Goal: Task Accomplishment & Management: Complete application form

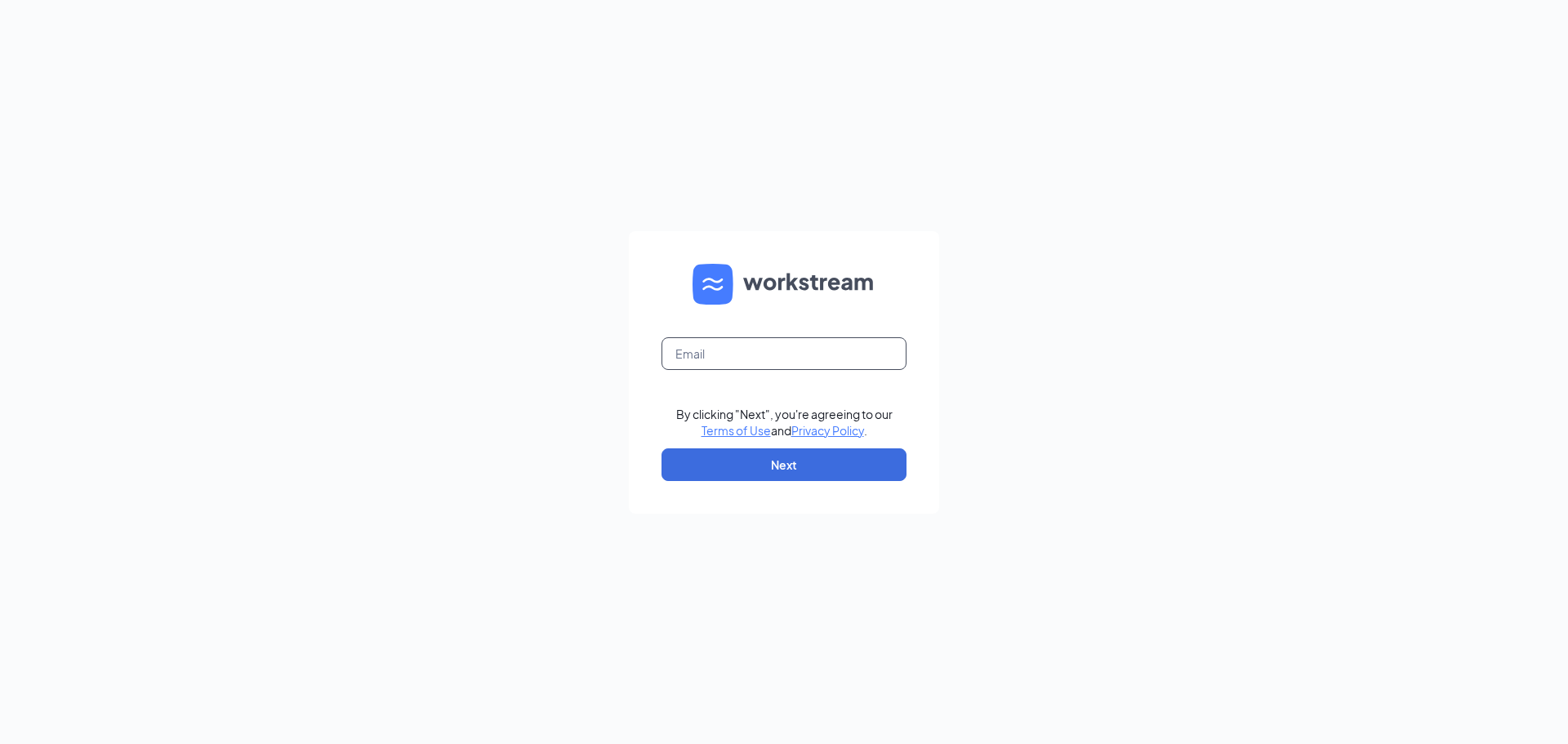
click at [724, 362] on input "text" at bounding box center [784, 354] width 245 height 33
type input "melissa"
type input "Melissadelgado407@gmail.com"
click at [781, 466] on button "Next" at bounding box center [784, 465] width 245 height 33
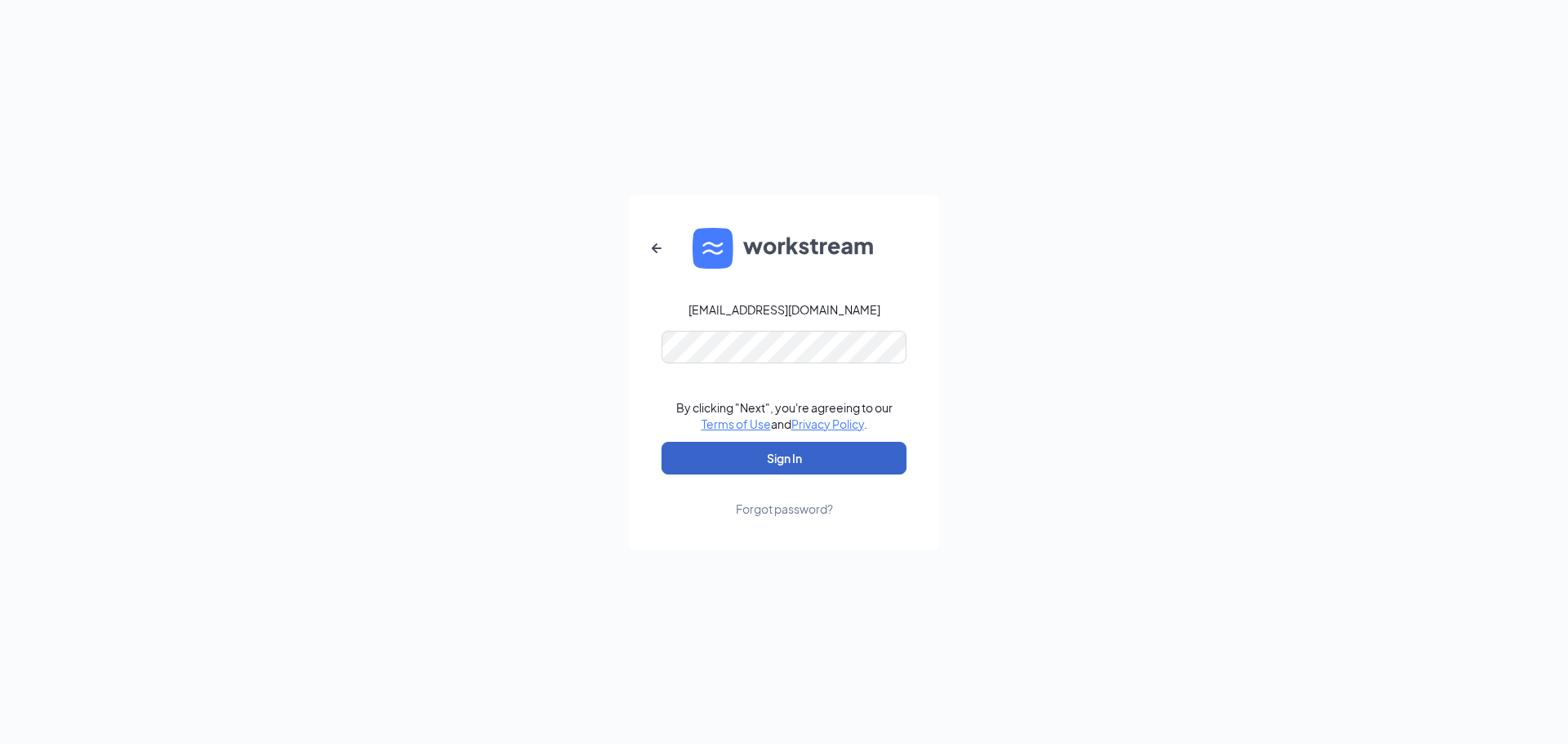
click at [768, 458] on button "Sign In" at bounding box center [784, 458] width 245 height 33
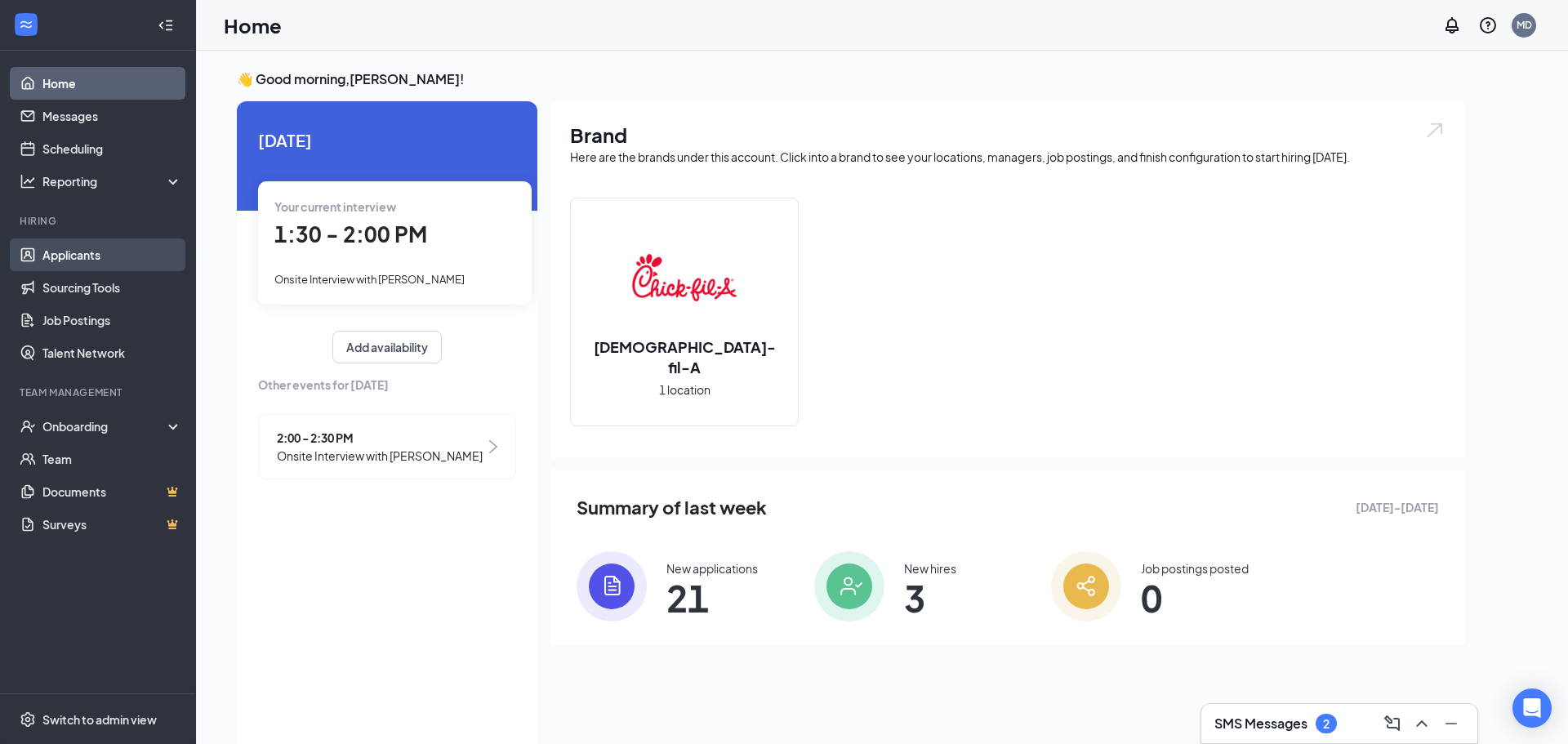
click at [134, 255] on link "Applicants" at bounding box center [112, 255] width 140 height 33
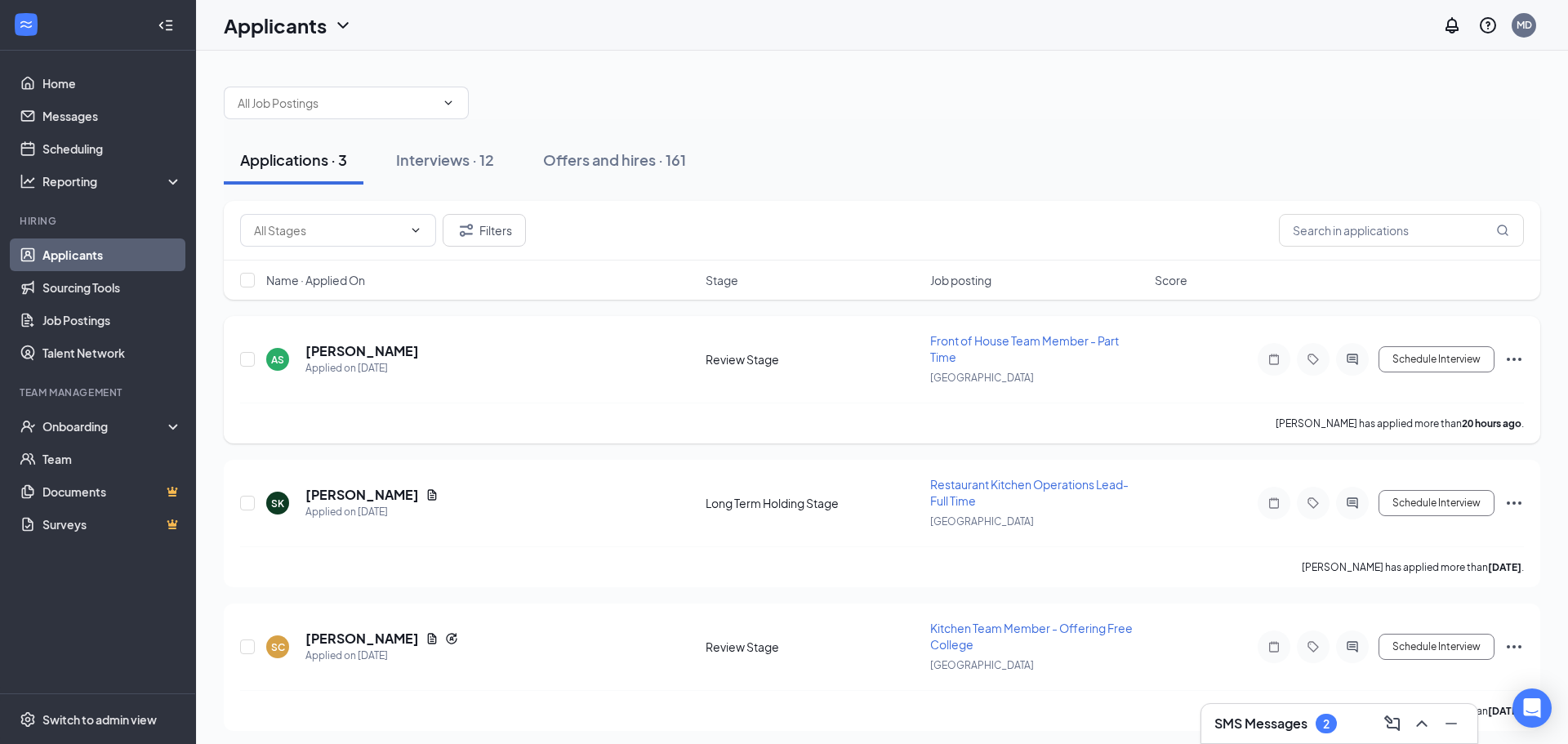
scroll to position [6, 0]
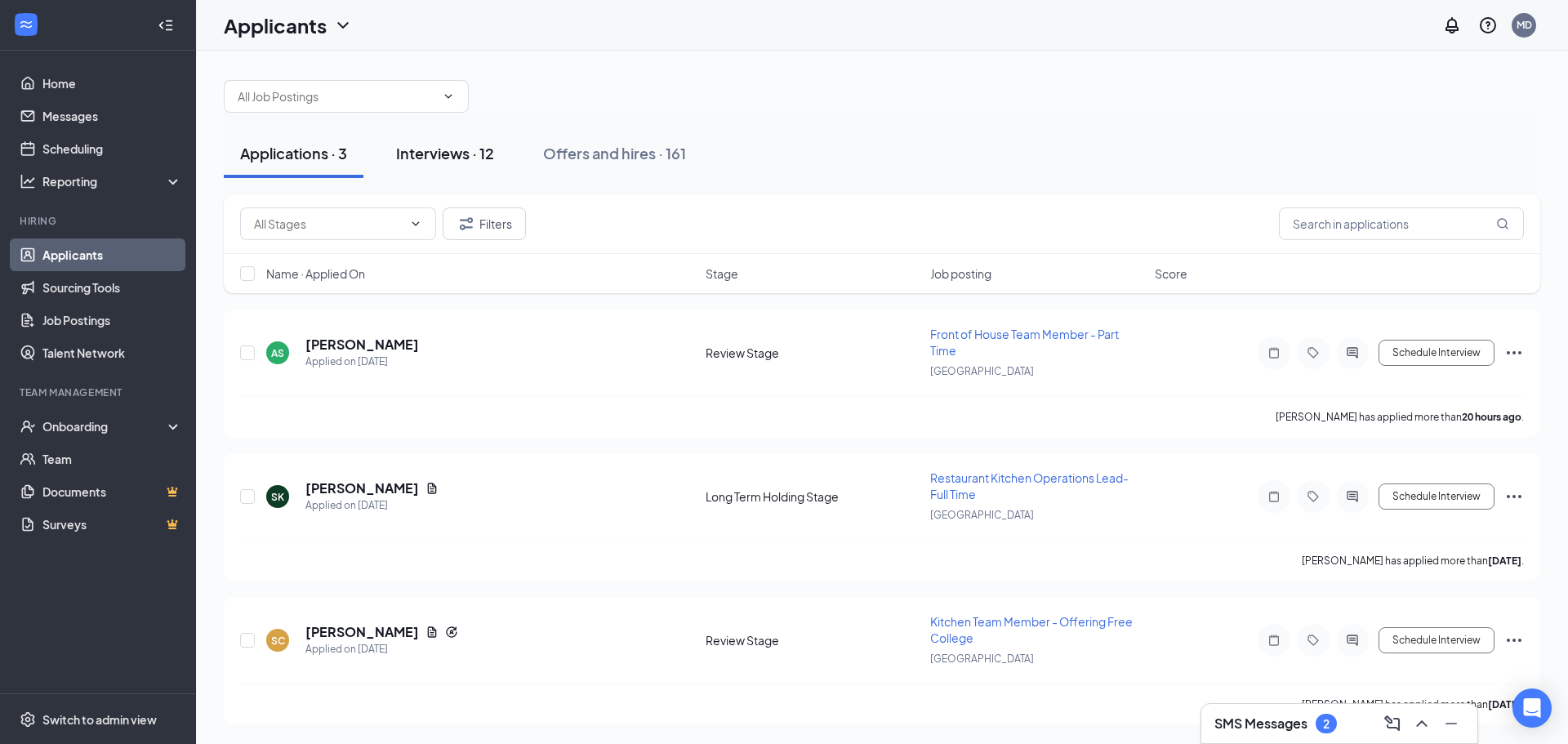
click at [472, 158] on div "Interviews · 12" at bounding box center [445, 153] width 98 height 20
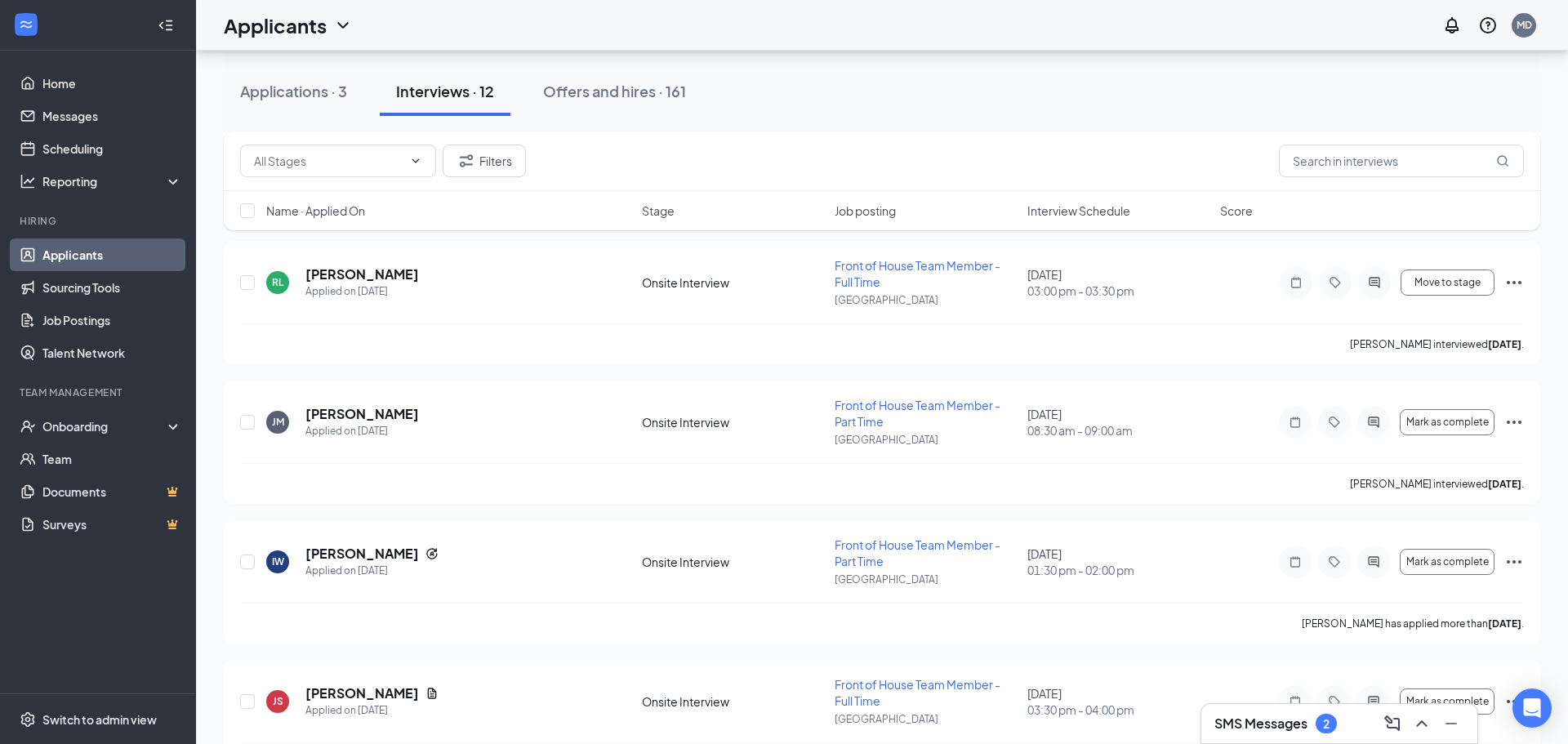
scroll to position [1221, 0]
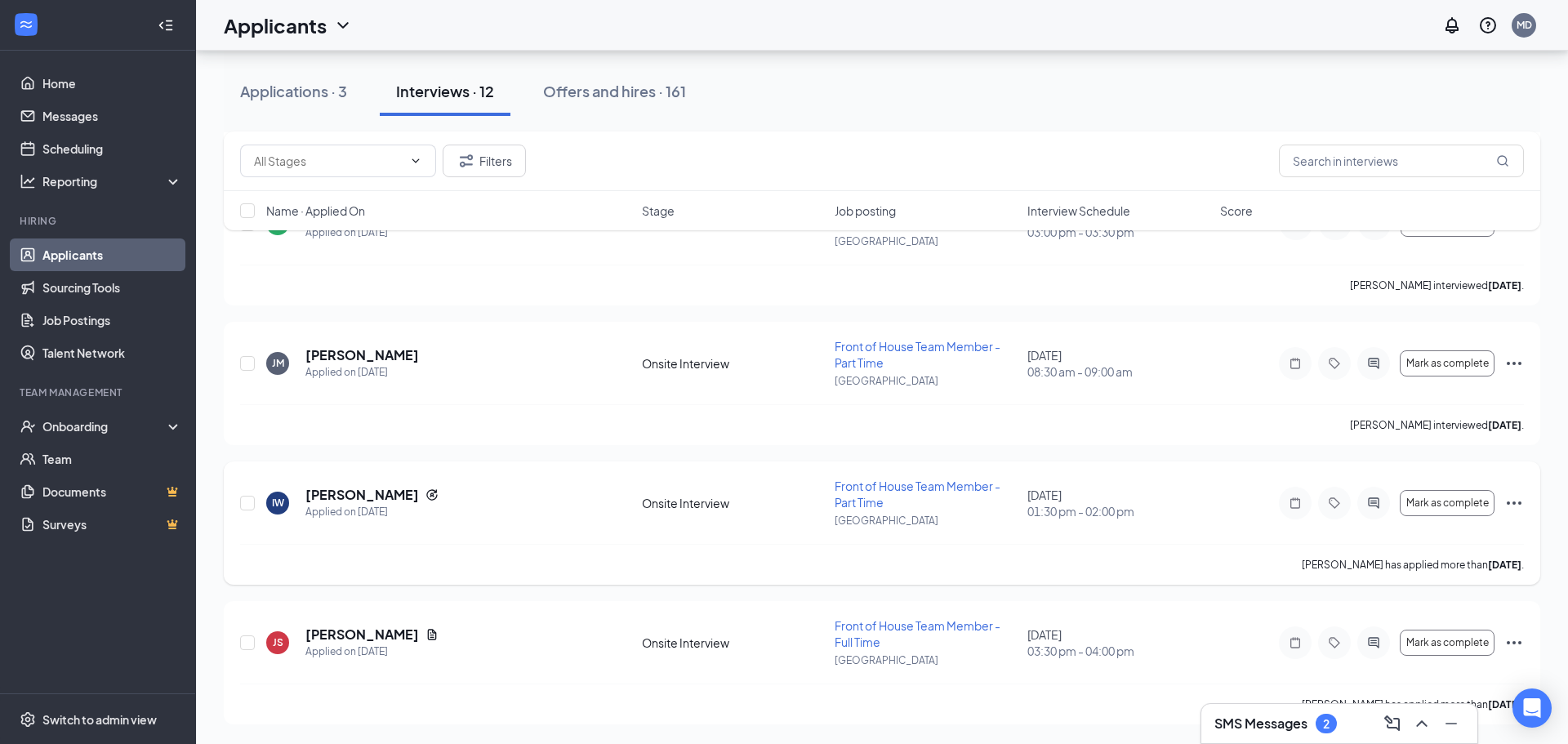
click at [1514, 501] on icon "Ellipses" at bounding box center [1513, 502] width 19 height 19
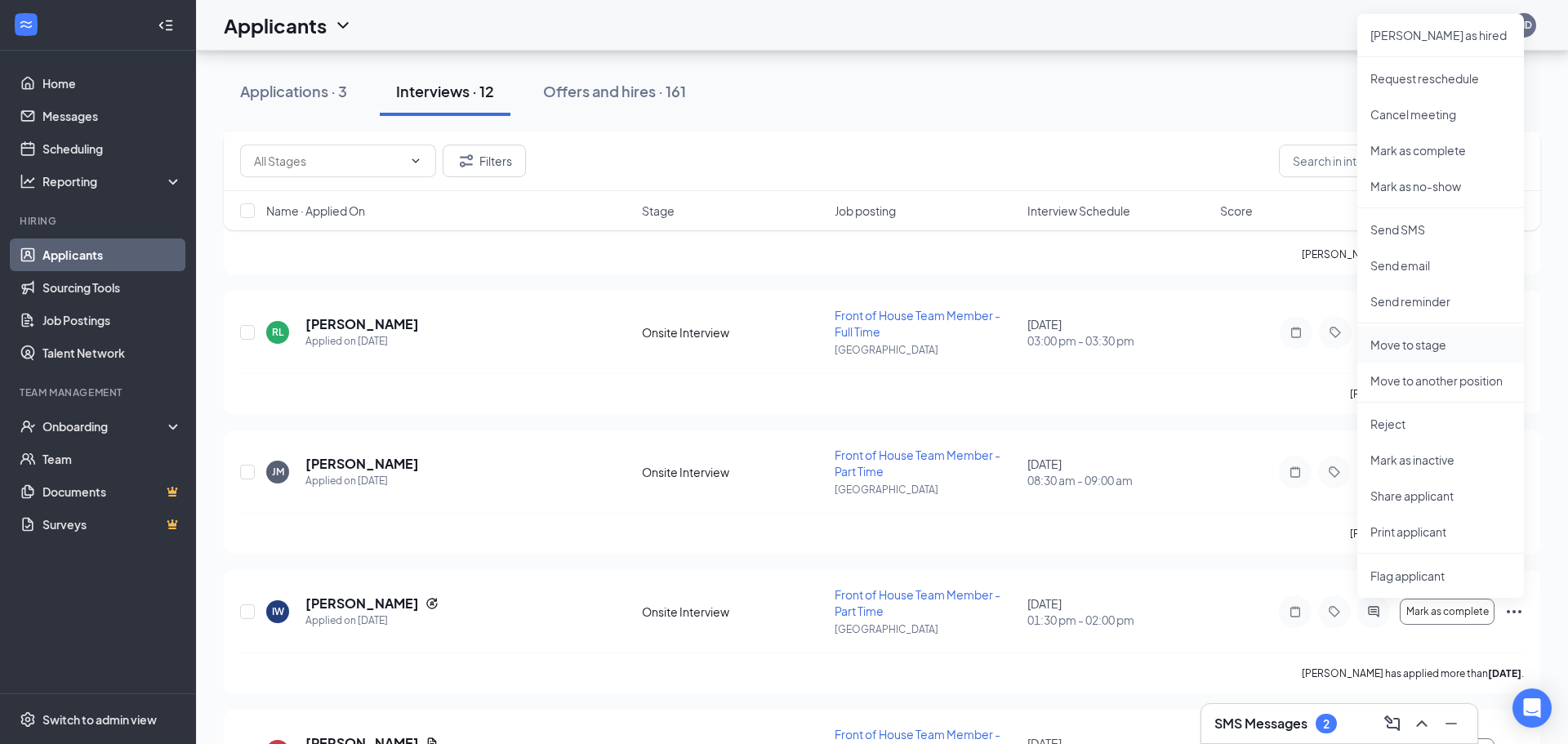
scroll to position [1118, 0]
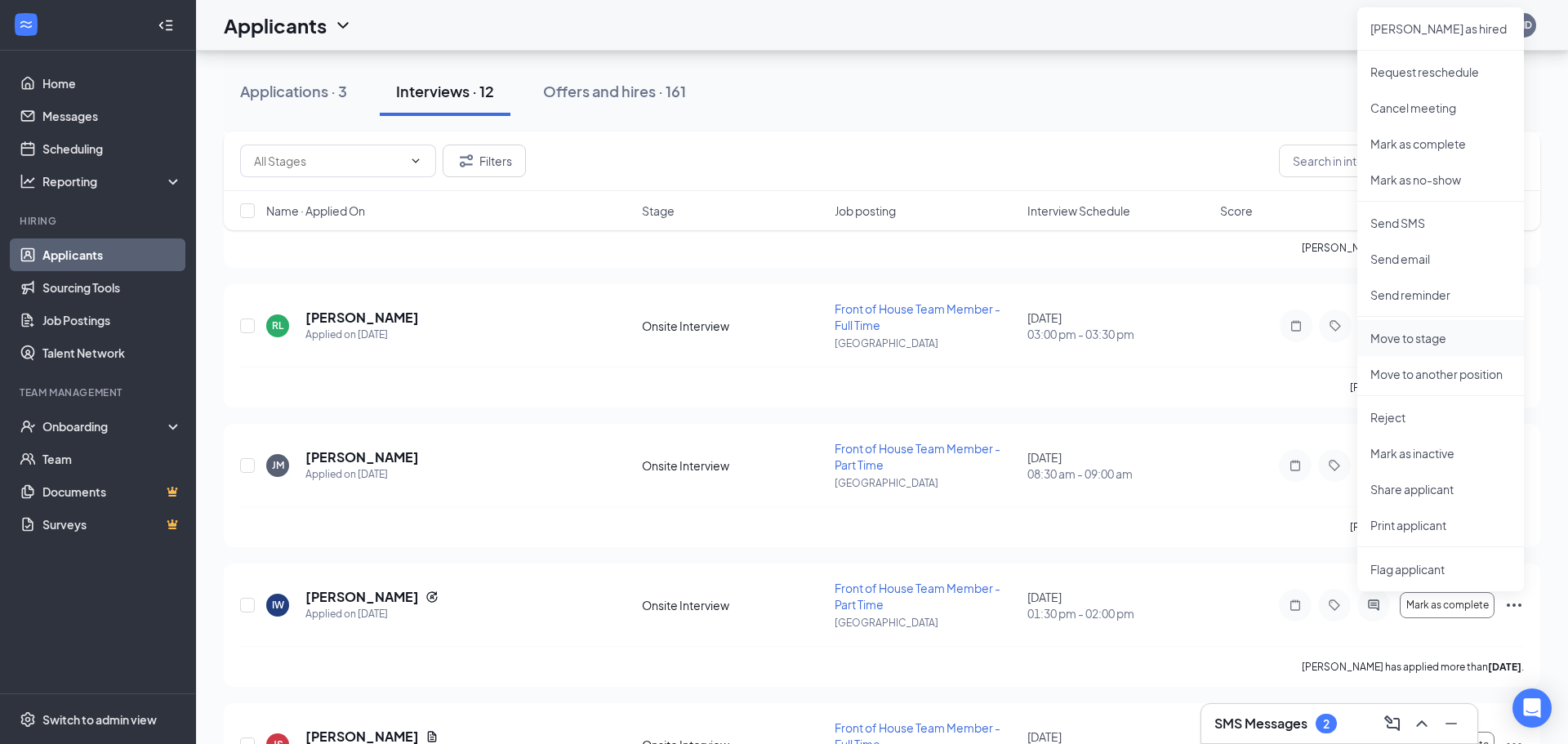
click at [1432, 337] on p "Move to stage" at bounding box center [1441, 339] width 141 height 16
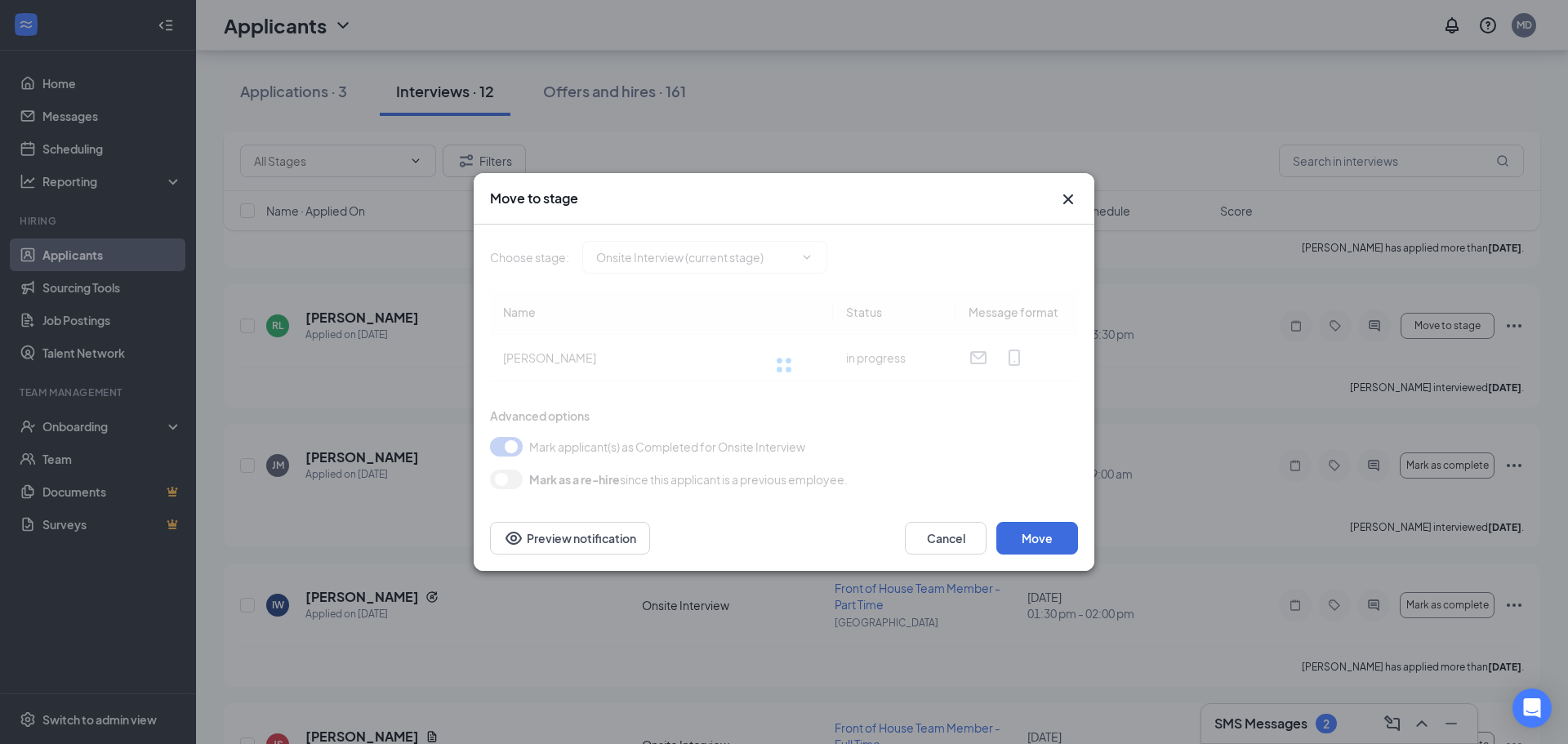
type input "Hiring Complete (final stage)"
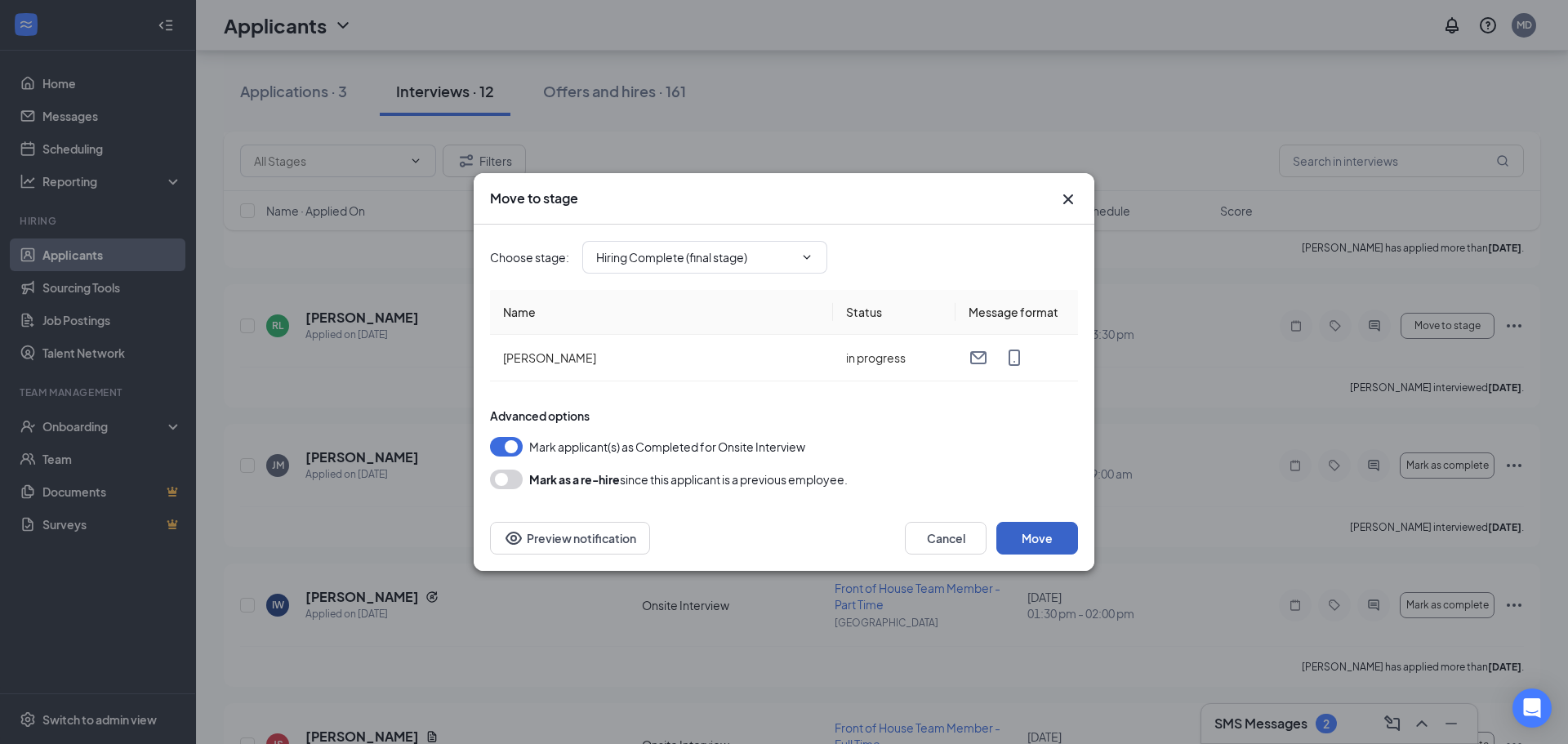
click at [1039, 548] on button "Move" at bounding box center [1036, 538] width 81 height 33
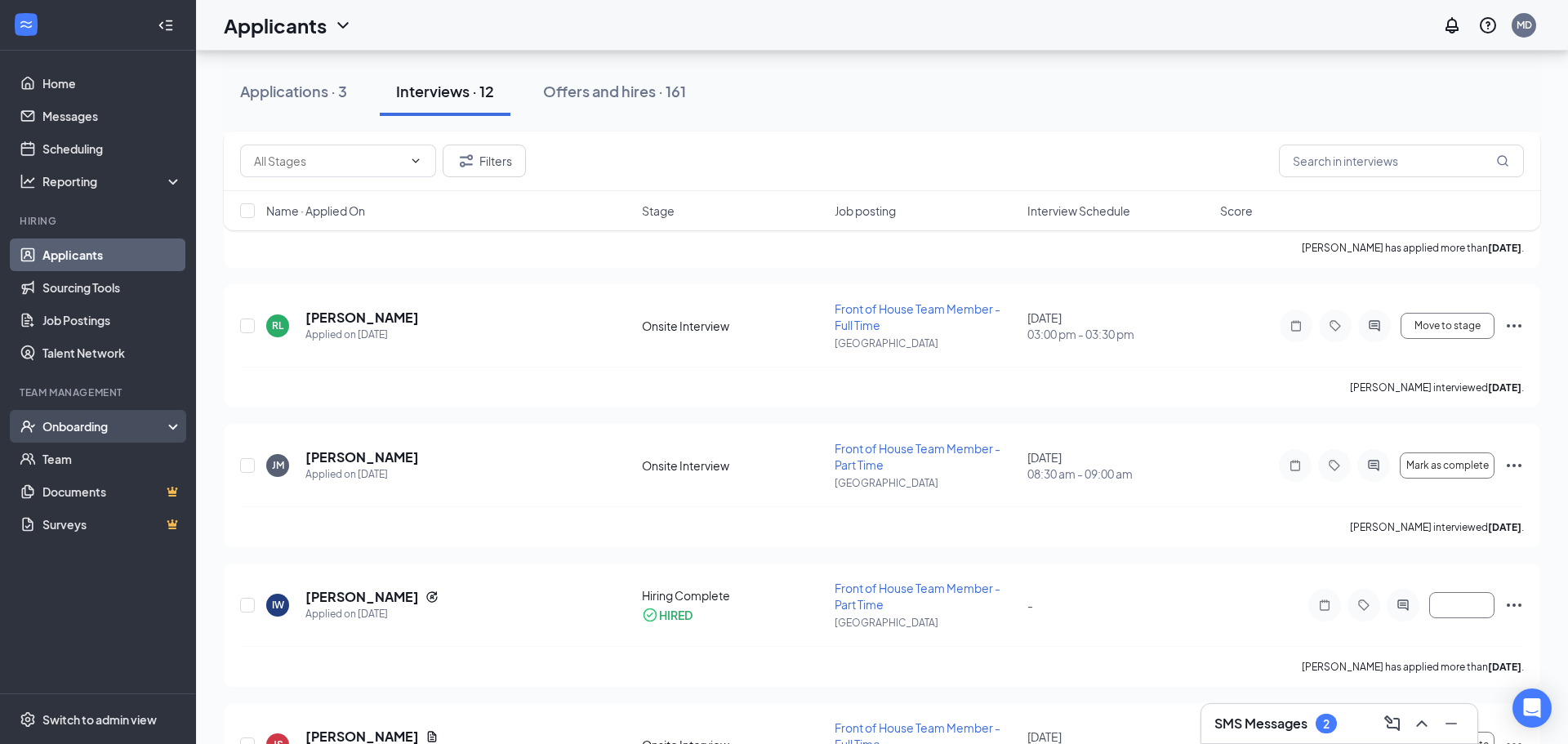
click at [115, 434] on div "Onboarding" at bounding box center [104, 426] width 125 height 16
click at [109, 426] on div "Onboarding" at bounding box center [104, 426] width 125 height 16
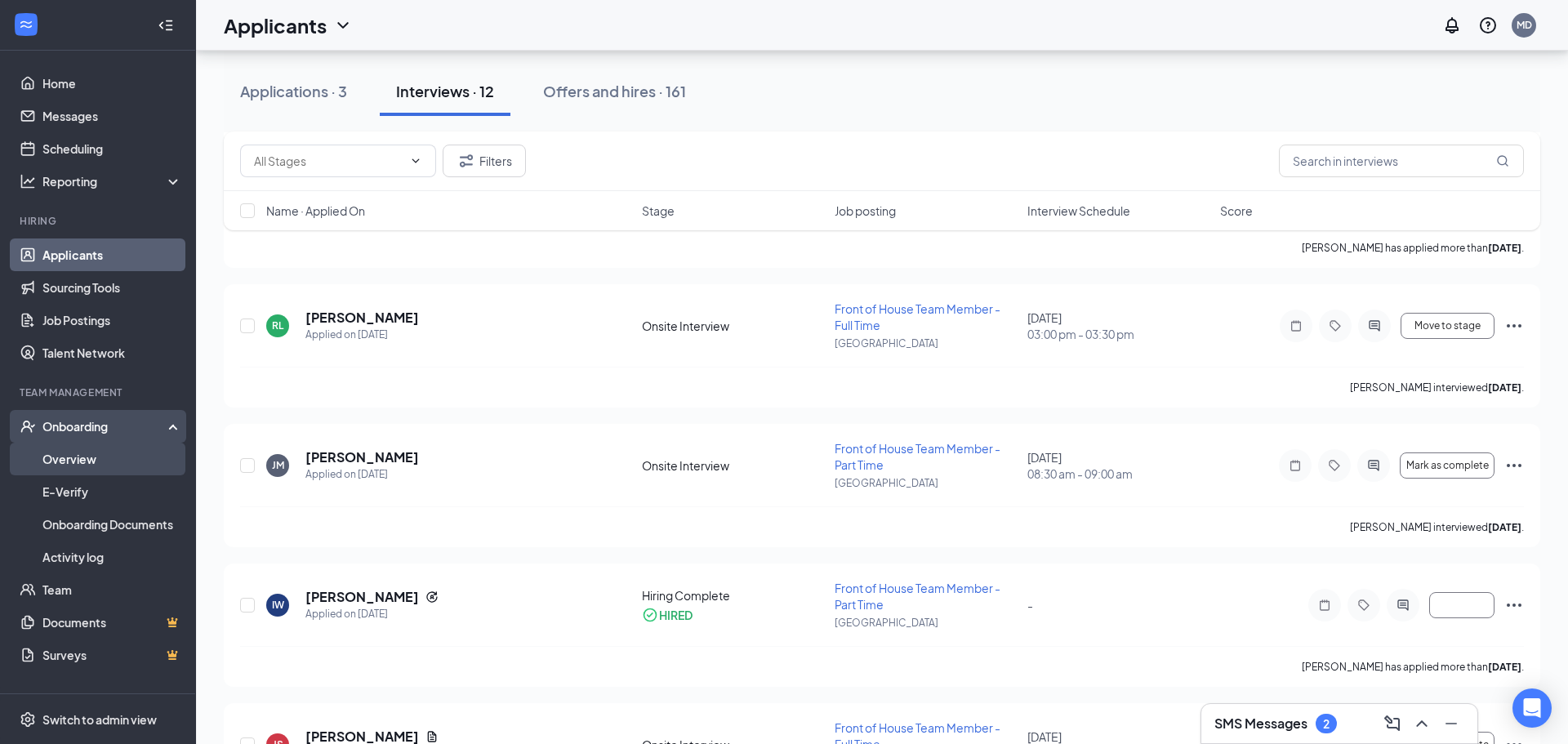
click at [80, 454] on link "Overview" at bounding box center [112, 459] width 140 height 33
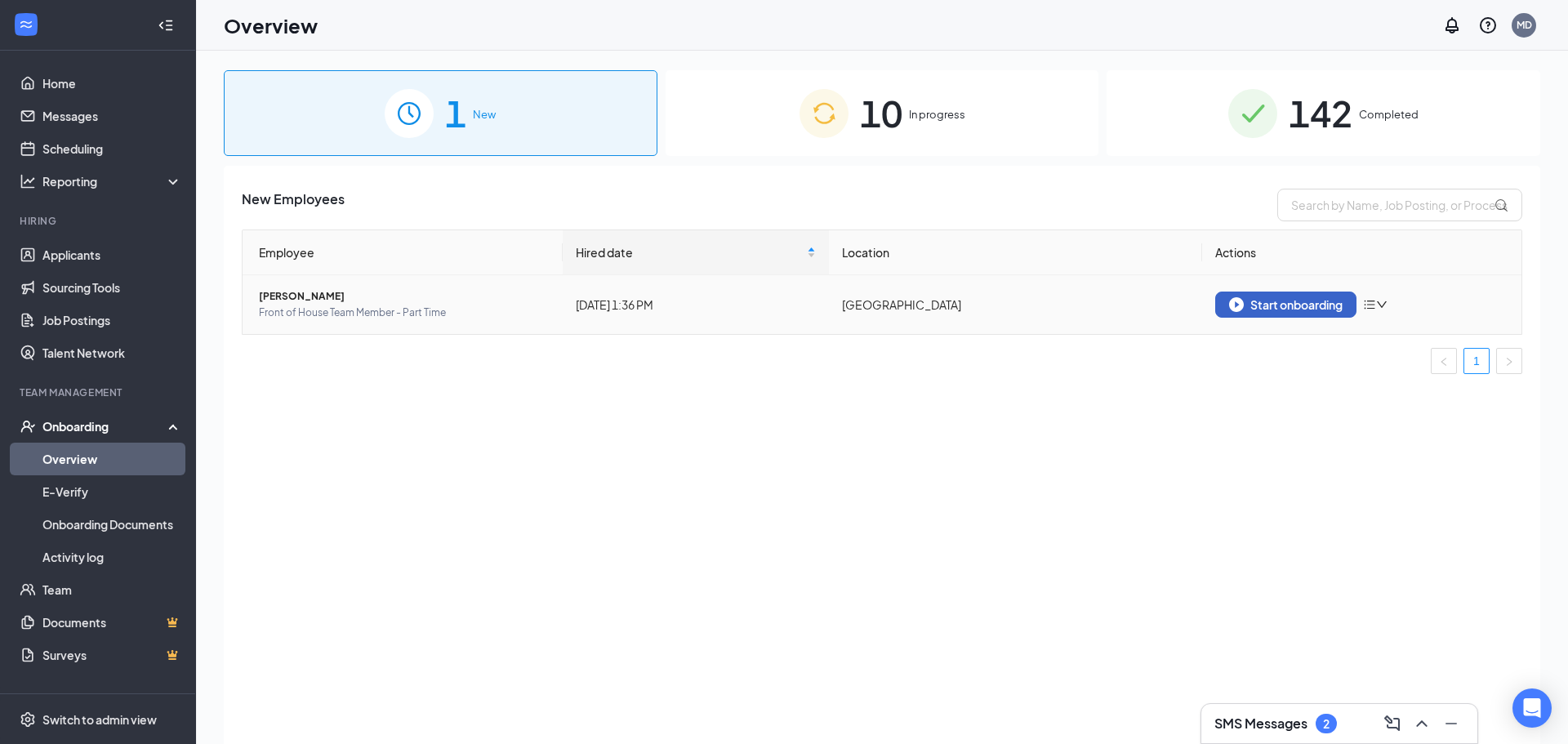
click at [1295, 307] on div "Start onboarding" at bounding box center [1286, 305] width 113 height 15
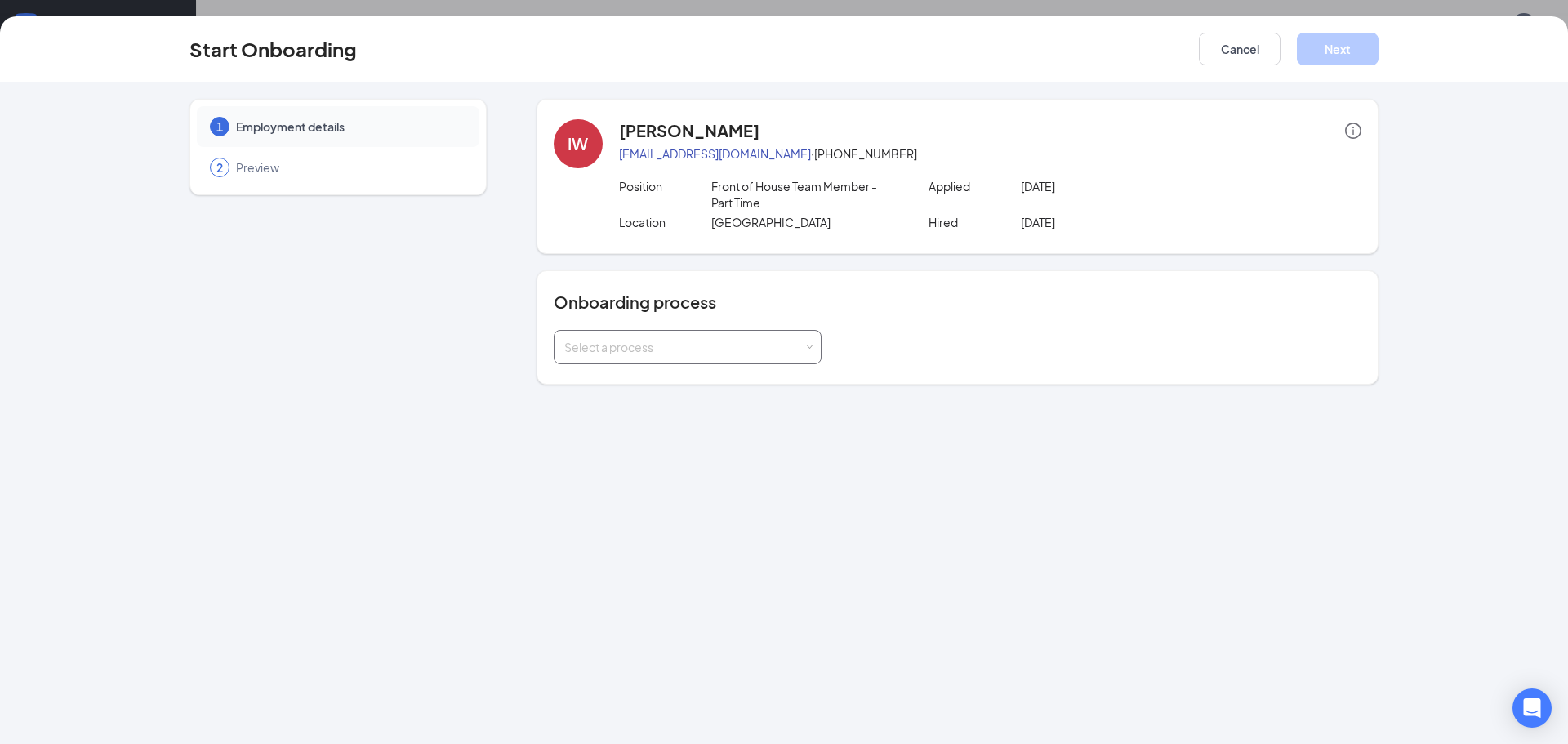
click at [802, 338] on div "Select a process" at bounding box center [688, 348] width 247 height 33
click at [786, 375] on li "Team Member Onboarding" at bounding box center [686, 383] width 268 height 29
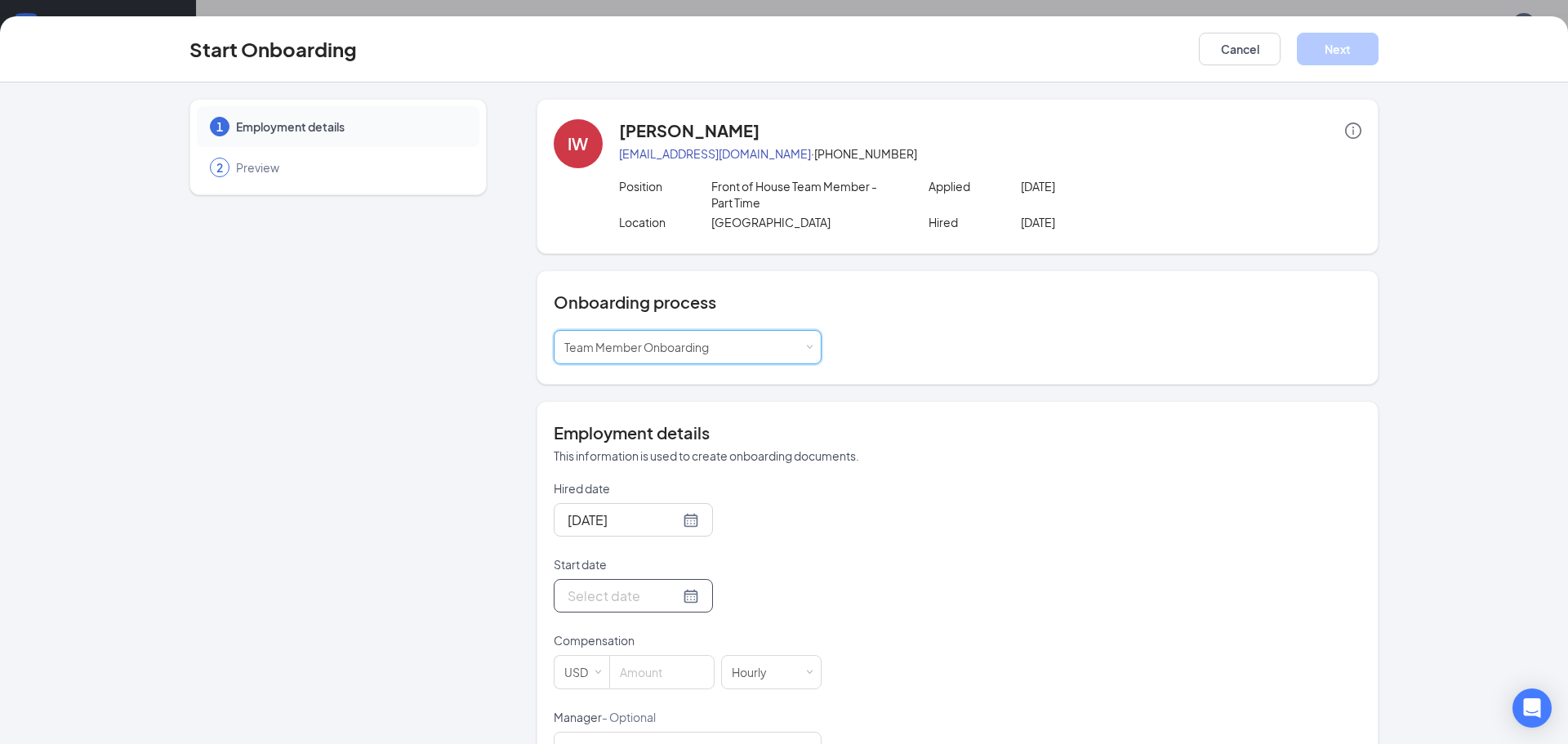
click at [628, 604] on input "Start date" at bounding box center [623, 596] width 112 height 20
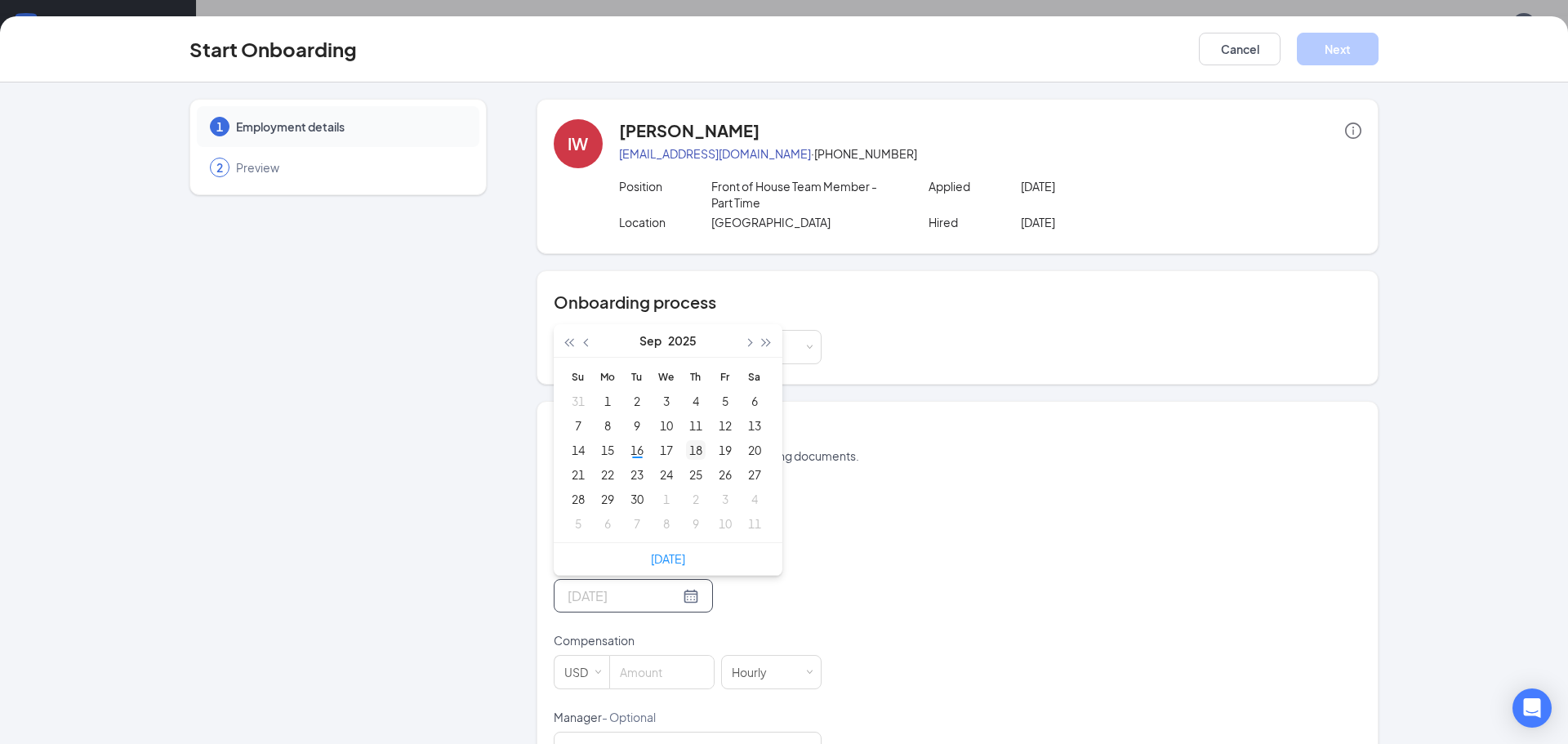
type input "[DATE]"
click at [693, 453] on div "18" at bounding box center [695, 449] width 19 height 19
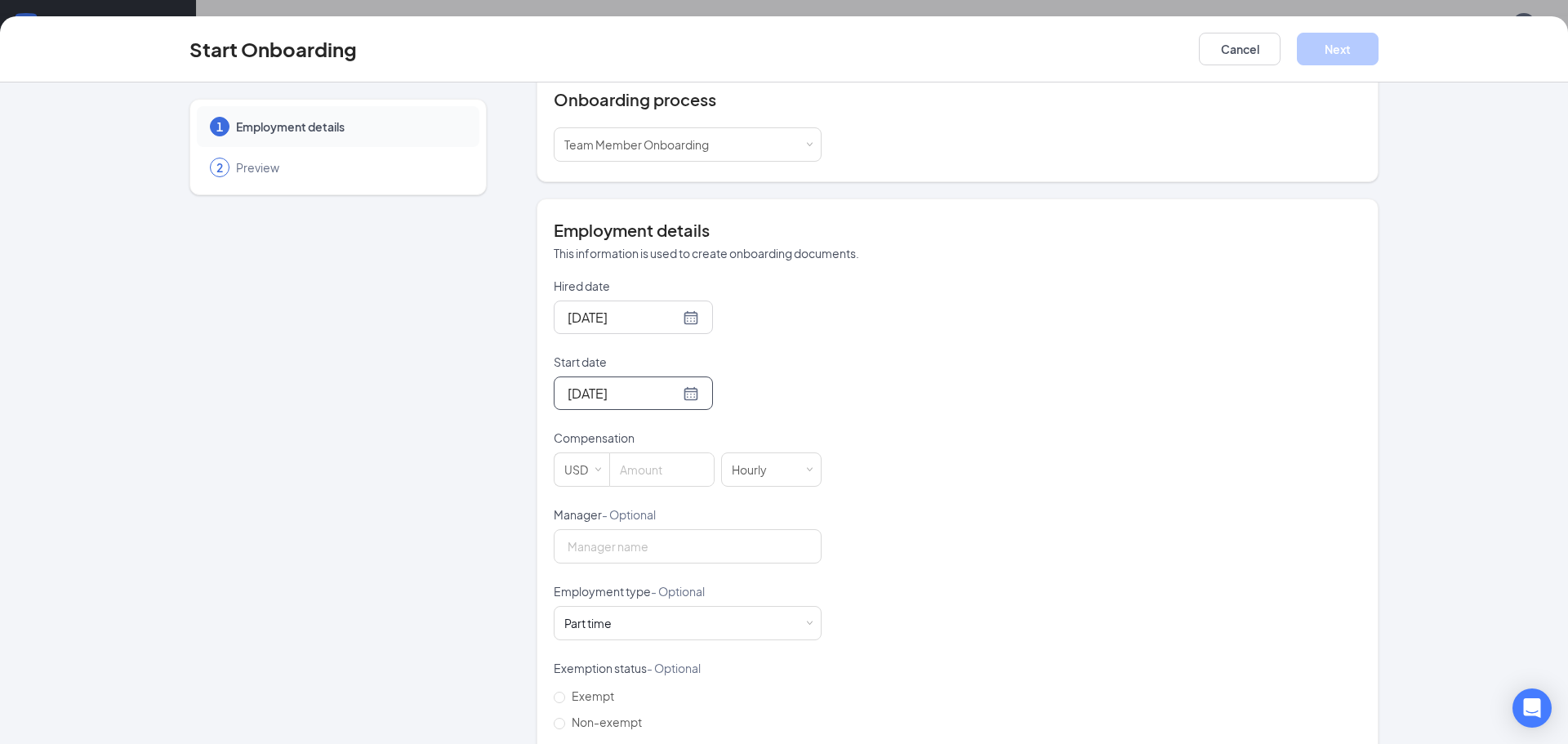
scroll to position [231, 0]
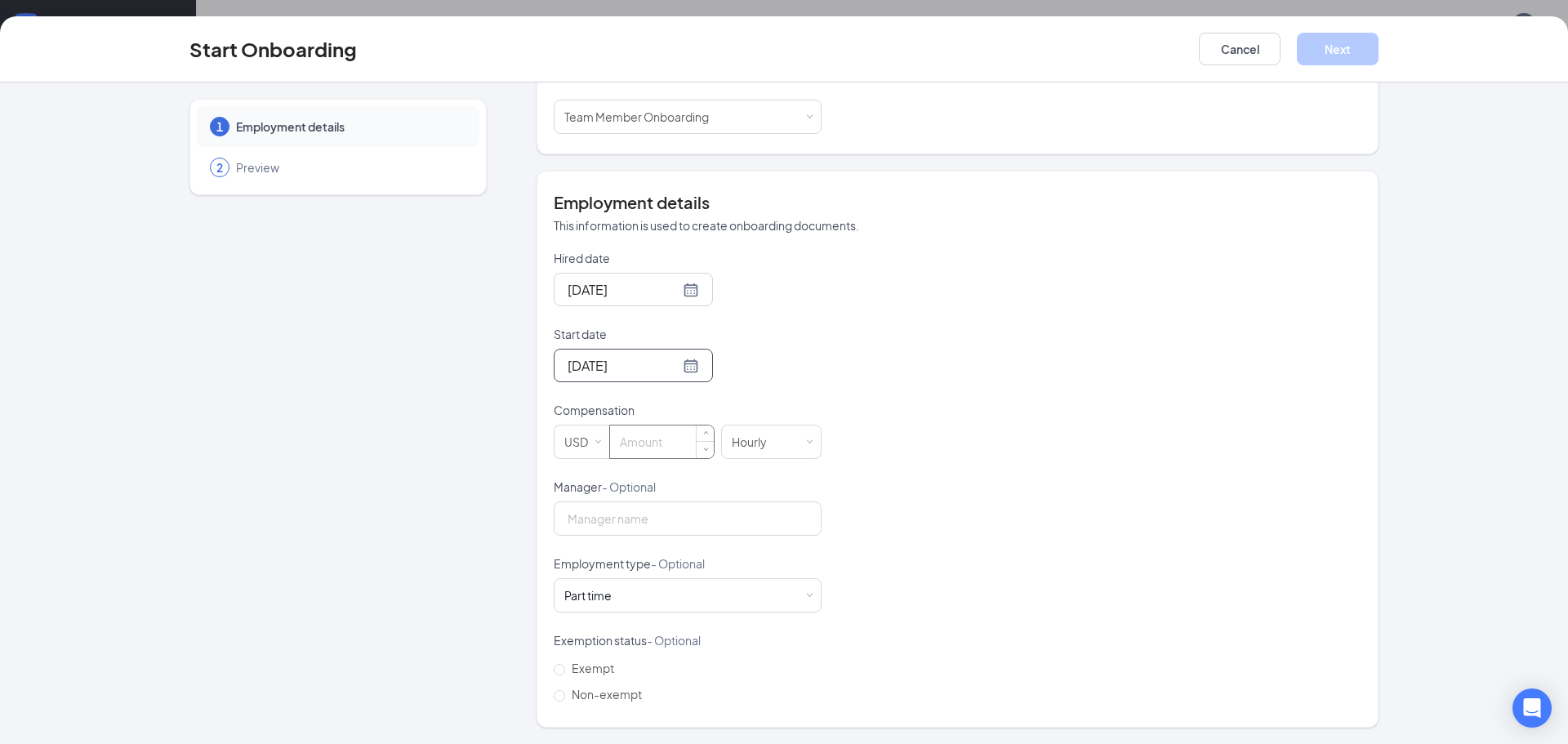
click at [666, 451] on input at bounding box center [661, 442] width 103 height 33
type input "13.75"
click at [1335, 65] on div "Start Onboarding Cancel Next" at bounding box center [784, 49] width 1568 height 66
click at [1337, 59] on button "Next" at bounding box center [1337, 49] width 81 height 33
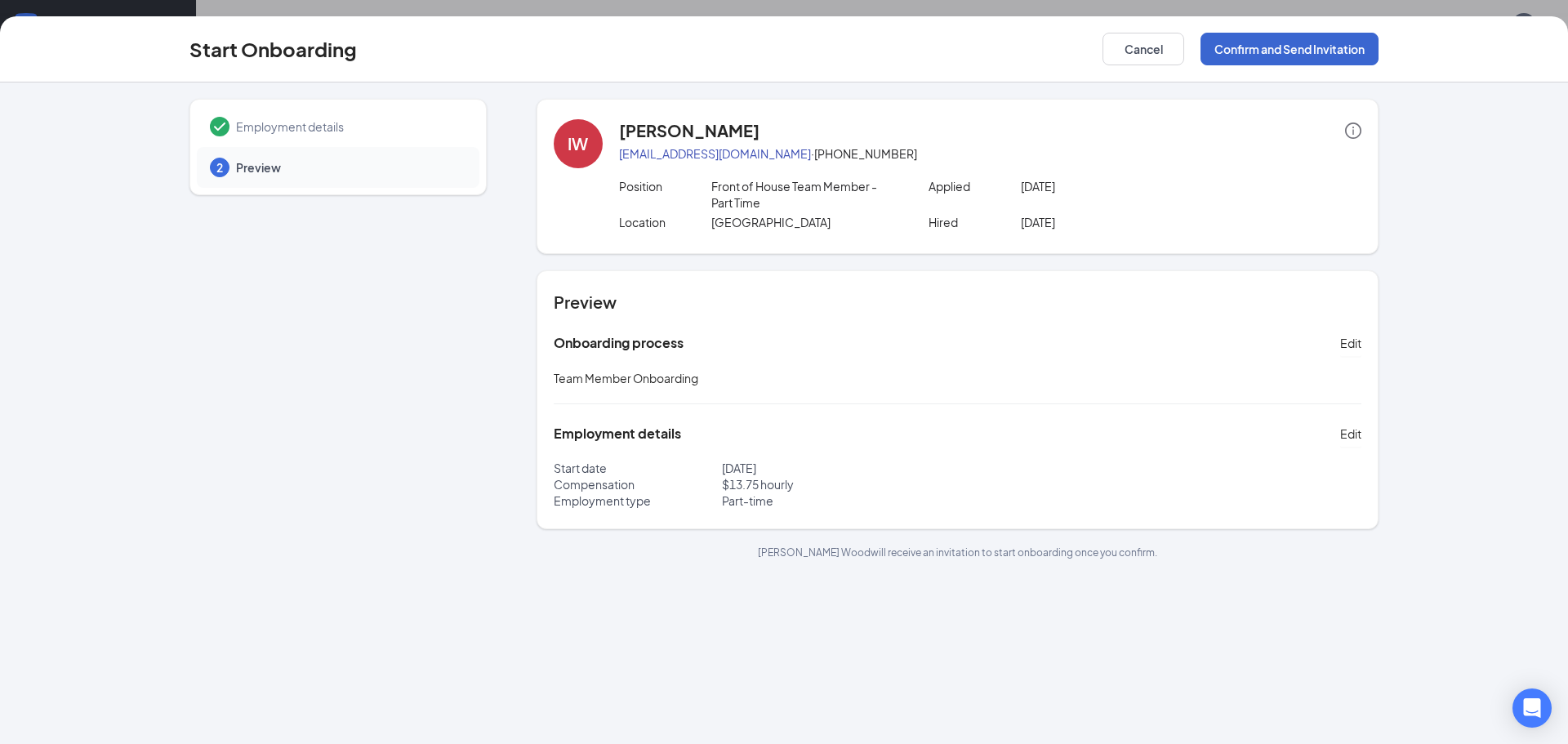
scroll to position [0, 0]
click at [1369, 52] on button "Confirm and Send Invitation" at bounding box center [1289, 49] width 178 height 33
